Goal: Navigation & Orientation: Go to known website

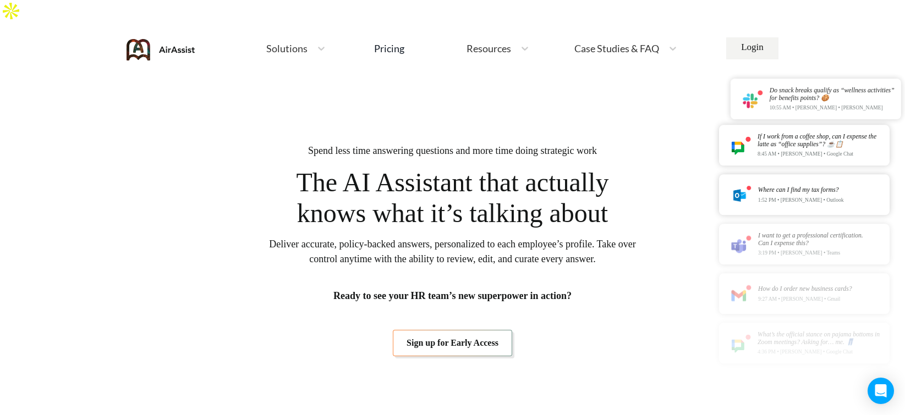
click at [139, 39] on img at bounding box center [160, 49] width 69 height 21
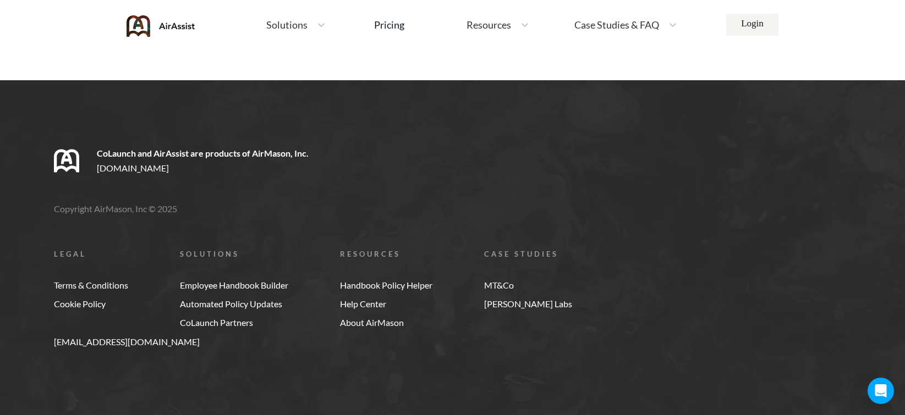
scroll to position [4247, 0]
drag, startPoint x: 95, startPoint y: 210, endPoint x: 150, endPoint y: 207, distance: 55.0
click at [150, 207] on p "Copyright AirMason, Inc © 2025" at bounding box center [479, 209] width 851 height 10
copy p "AirMason, Inc"
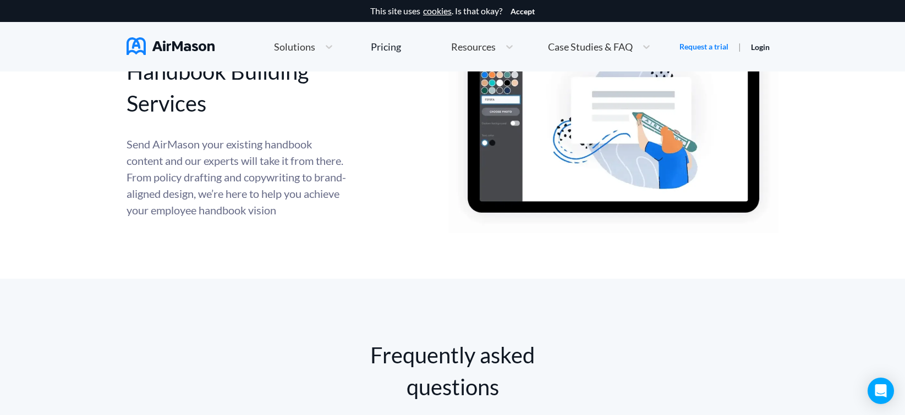
scroll to position [5808, 0]
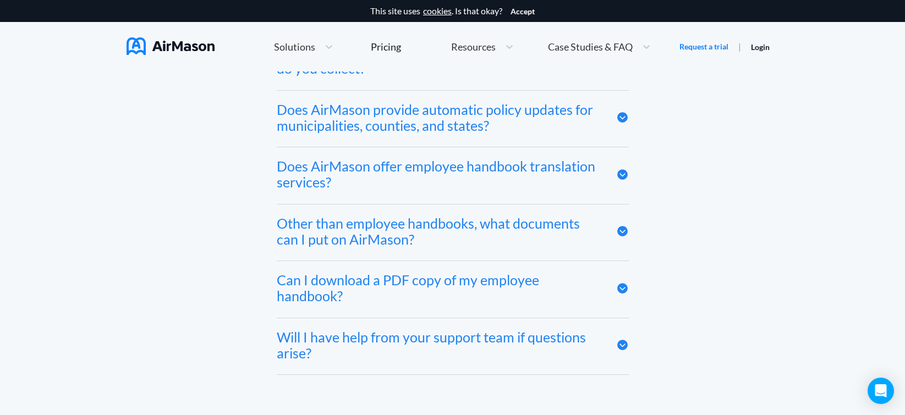
click at [176, 48] on img at bounding box center [170, 46] width 88 height 18
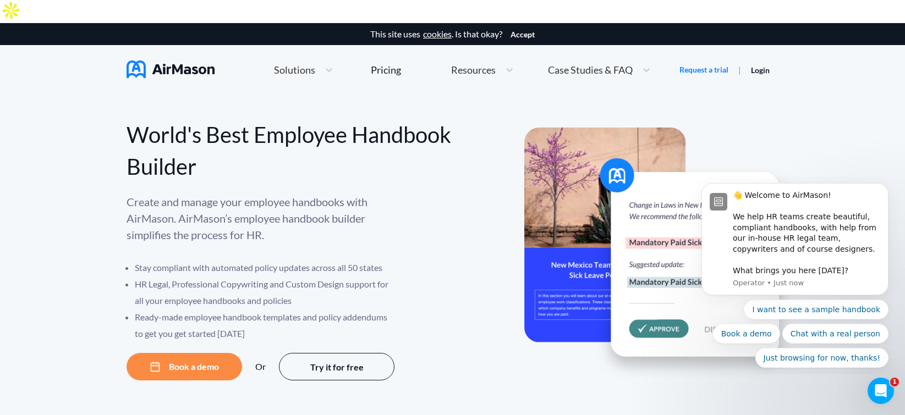
scroll to position [0, 0]
